Goal: Information Seeking & Learning: Learn about a topic

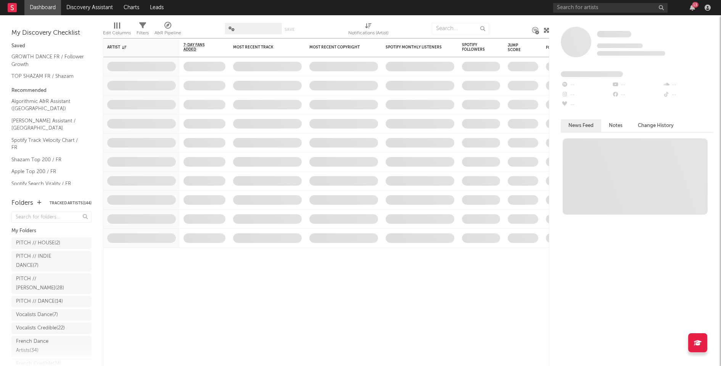
click at [693, 5] on div "13" at bounding box center [695, 5] width 6 height 6
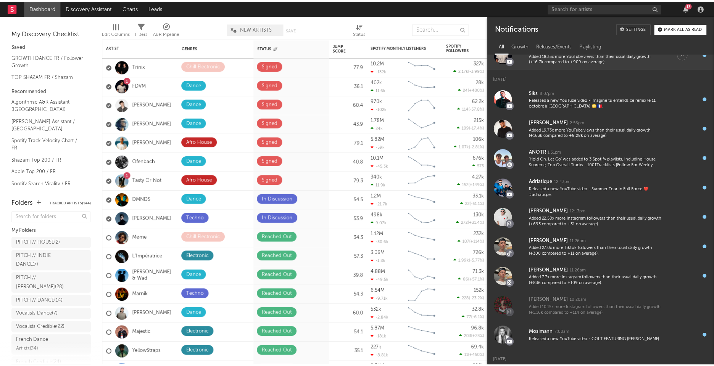
scroll to position [29, 0]
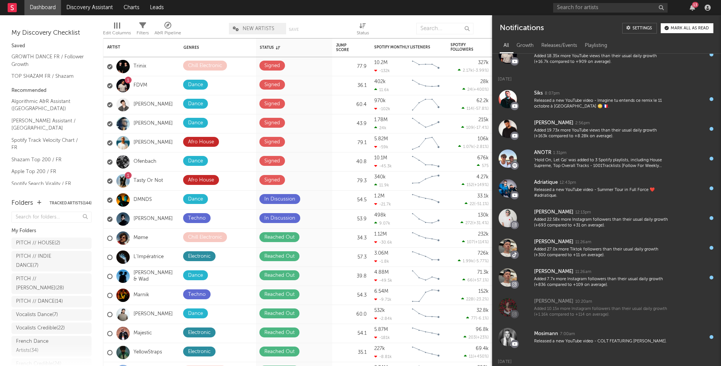
click at [676, 24] on button "Mark all as read" at bounding box center [687, 28] width 53 height 10
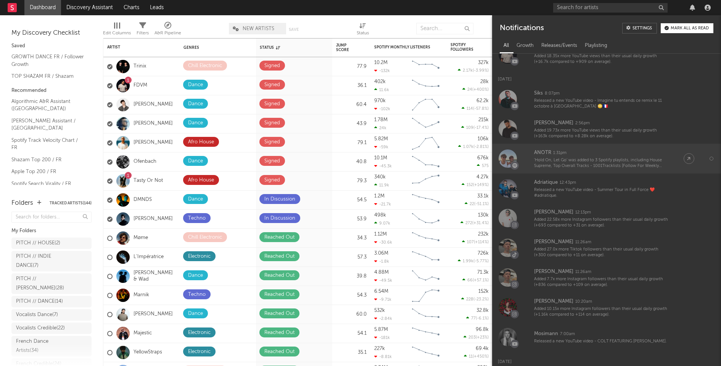
click at [590, 154] on div "ANOTR 1:31pm" at bounding box center [601, 152] width 134 height 9
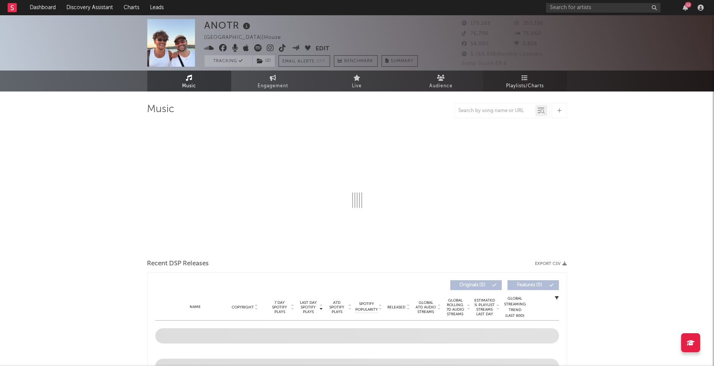
select select "6m"
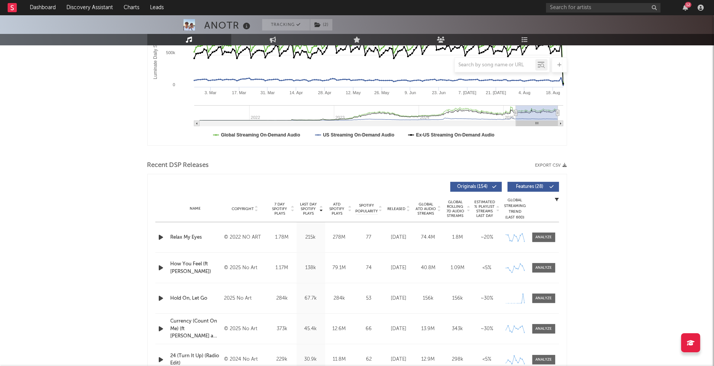
scroll to position [230, 0]
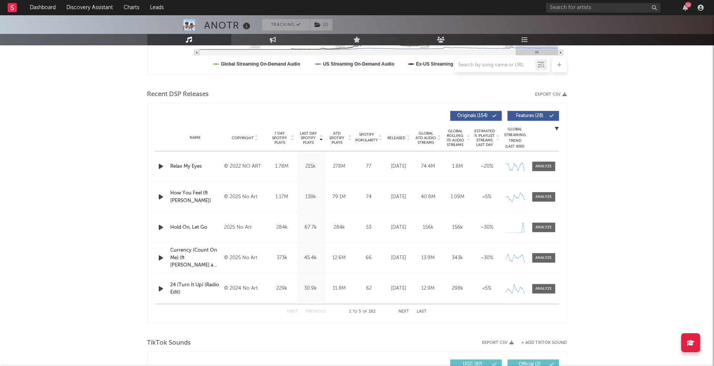
click at [397, 138] on span "Released" at bounding box center [397, 138] width 18 height 5
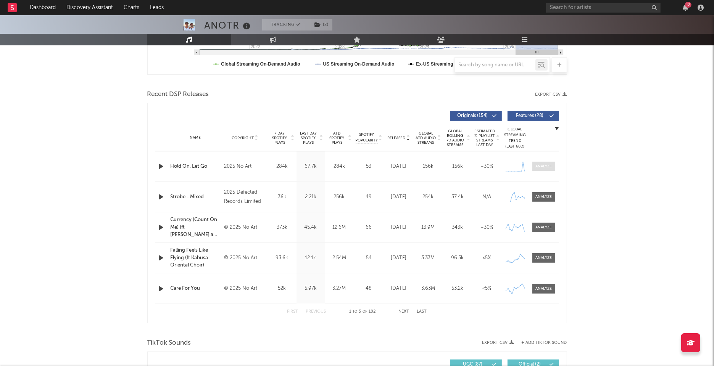
click at [552, 165] on div at bounding box center [543, 167] width 16 height 6
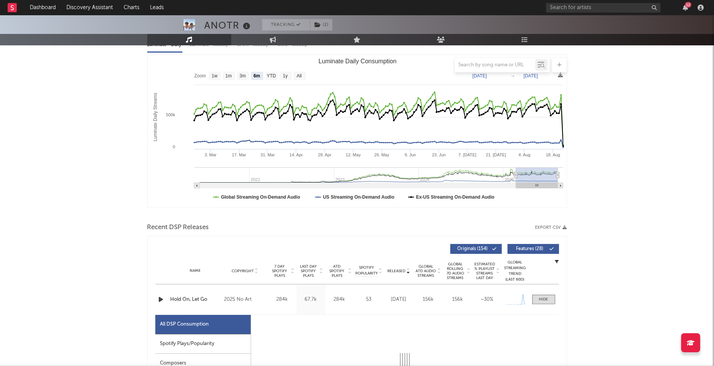
scroll to position [46, 0]
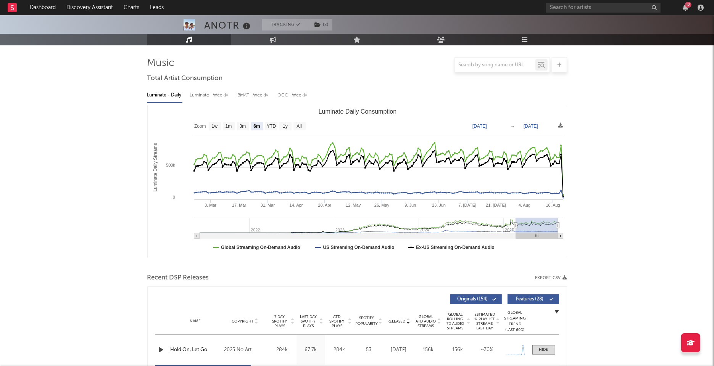
select select "1w"
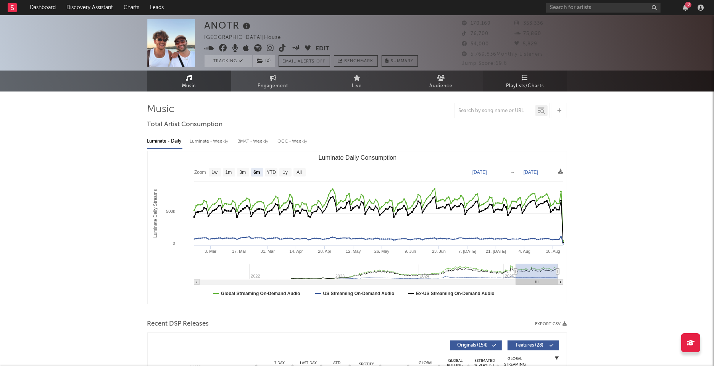
click at [528, 83] on span "Playlists/Charts" at bounding box center [525, 86] width 38 height 9
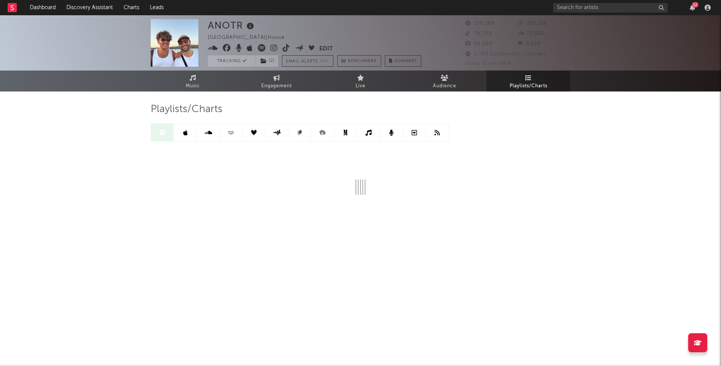
click at [233, 132] on icon at bounding box center [231, 133] width 9 height 6
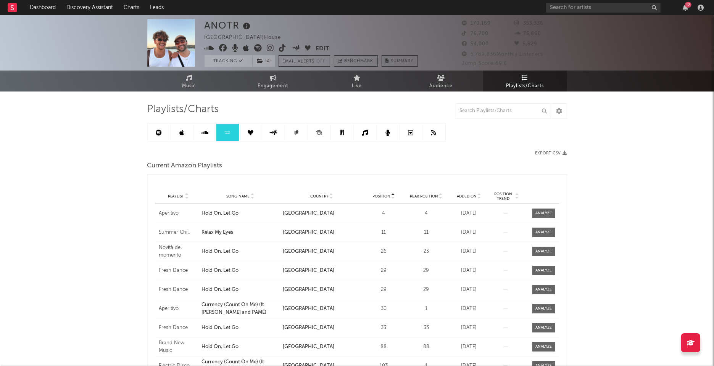
click at [154, 134] on link at bounding box center [159, 132] width 23 height 17
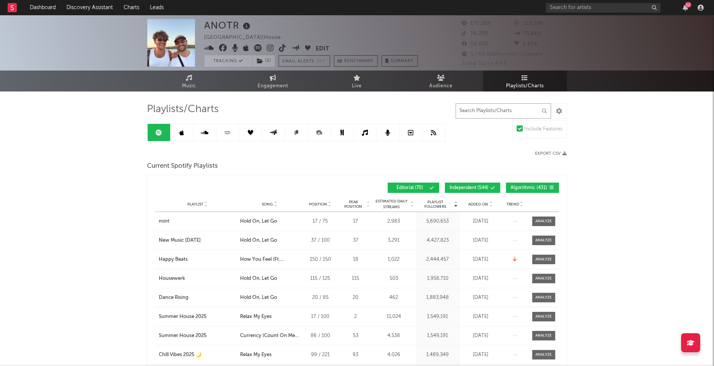
click at [486, 111] on input "text" at bounding box center [502, 110] width 95 height 15
type input "hold on"
